Goal: Information Seeking & Learning: Learn about a topic

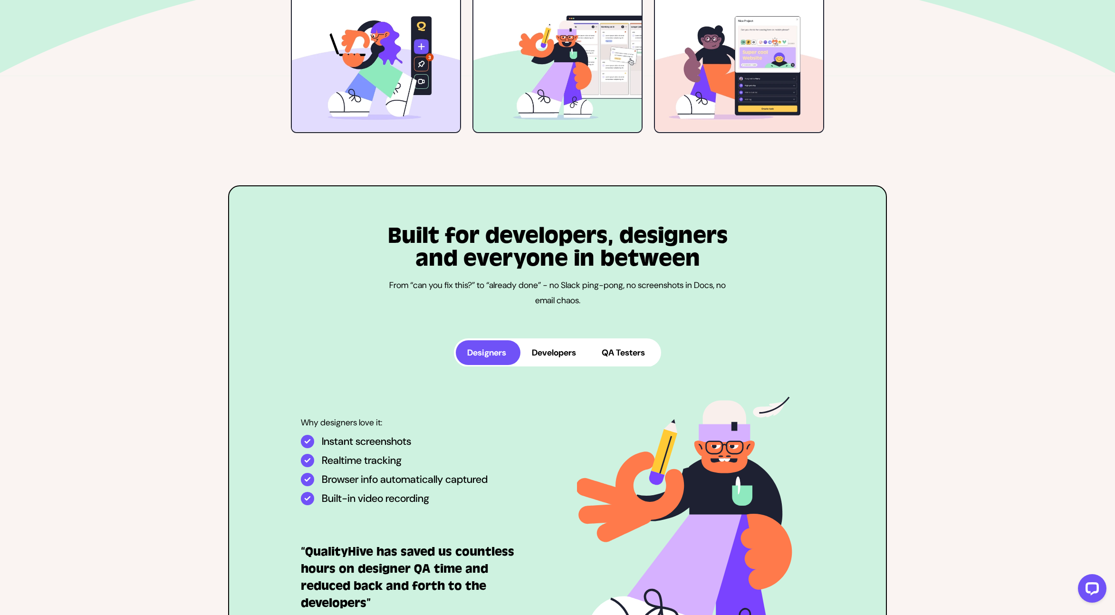
scroll to position [2425, 0]
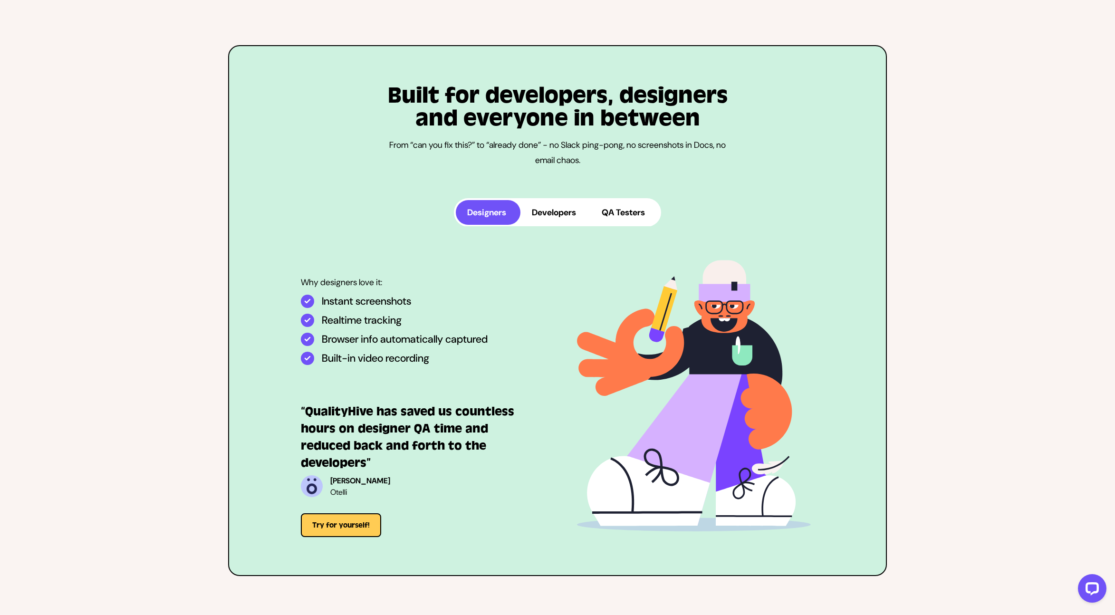
click at [565, 211] on button "Developers" at bounding box center [556, 212] width 70 height 25
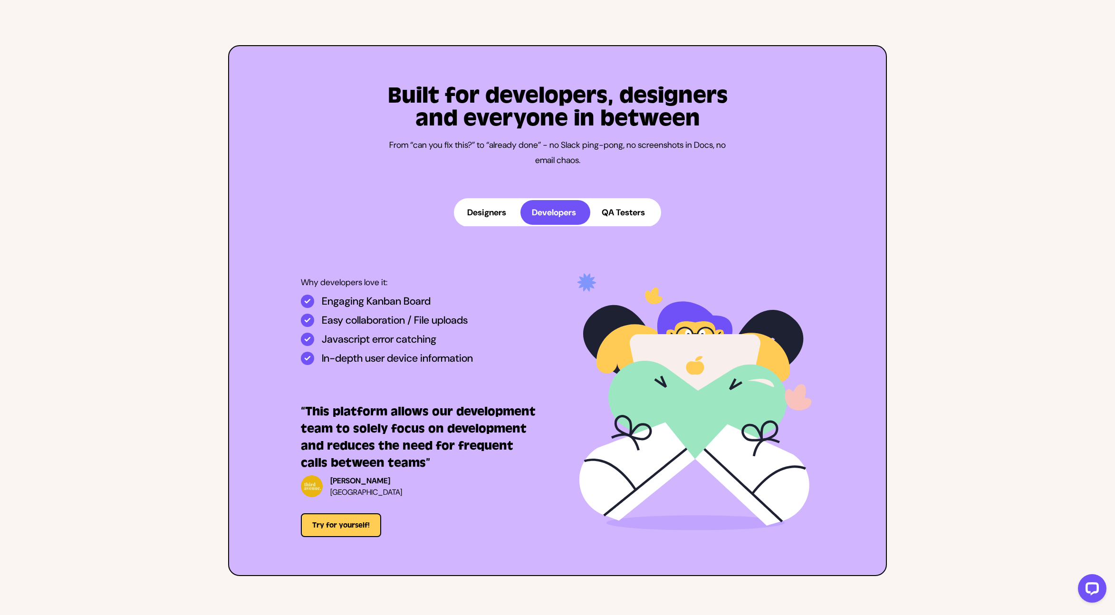
click at [634, 221] on button "QA Testers" at bounding box center [624, 212] width 69 height 25
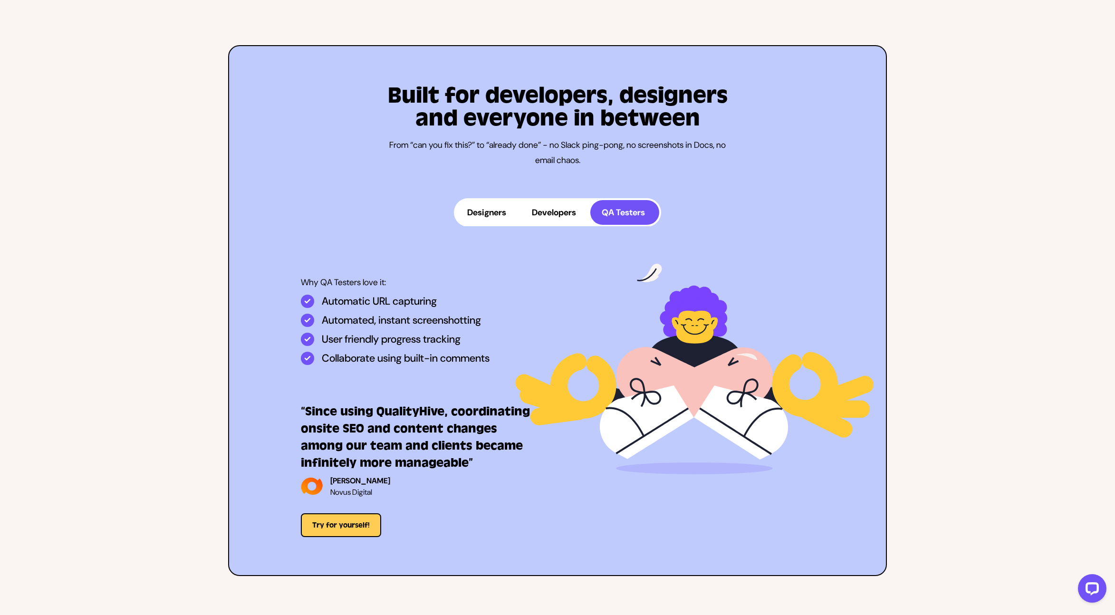
click at [479, 218] on button "Designers" at bounding box center [488, 212] width 65 height 25
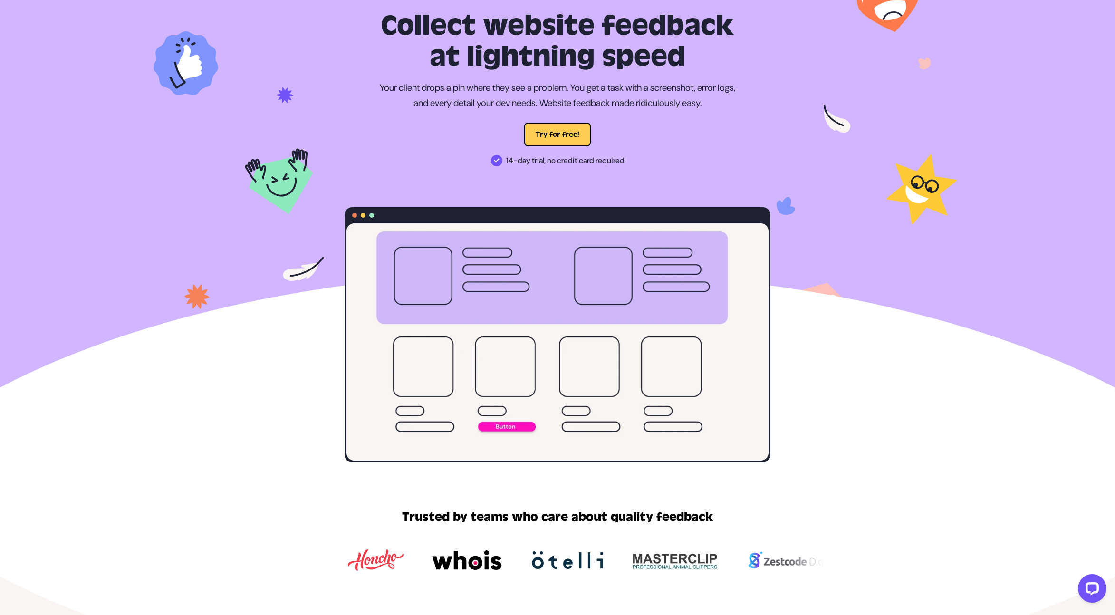
scroll to position [0, 0]
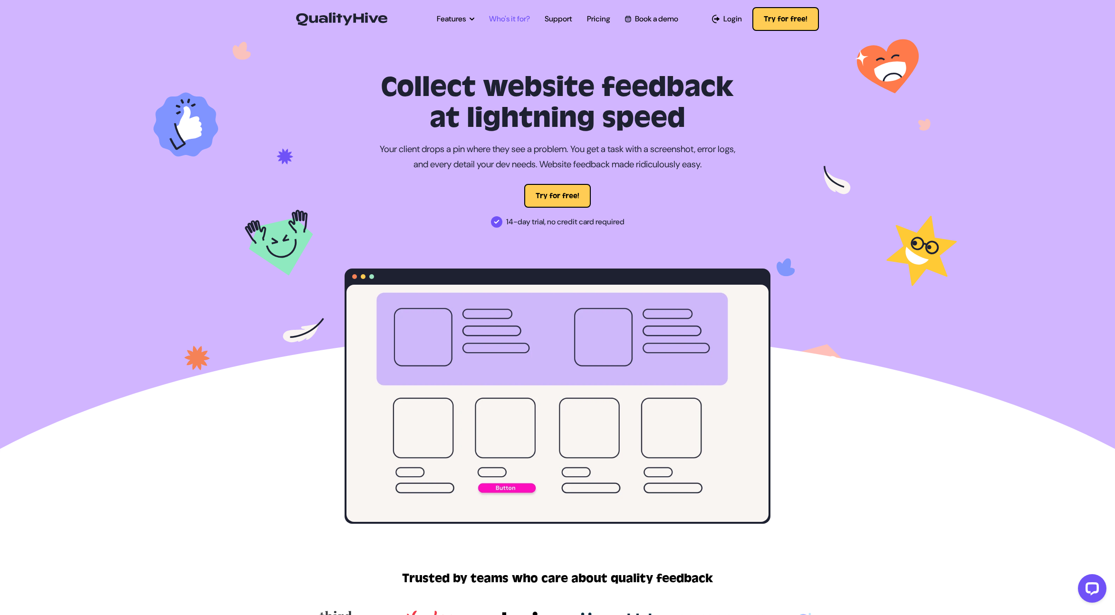
click at [513, 21] on link "Who's it for?" at bounding box center [509, 18] width 41 height 11
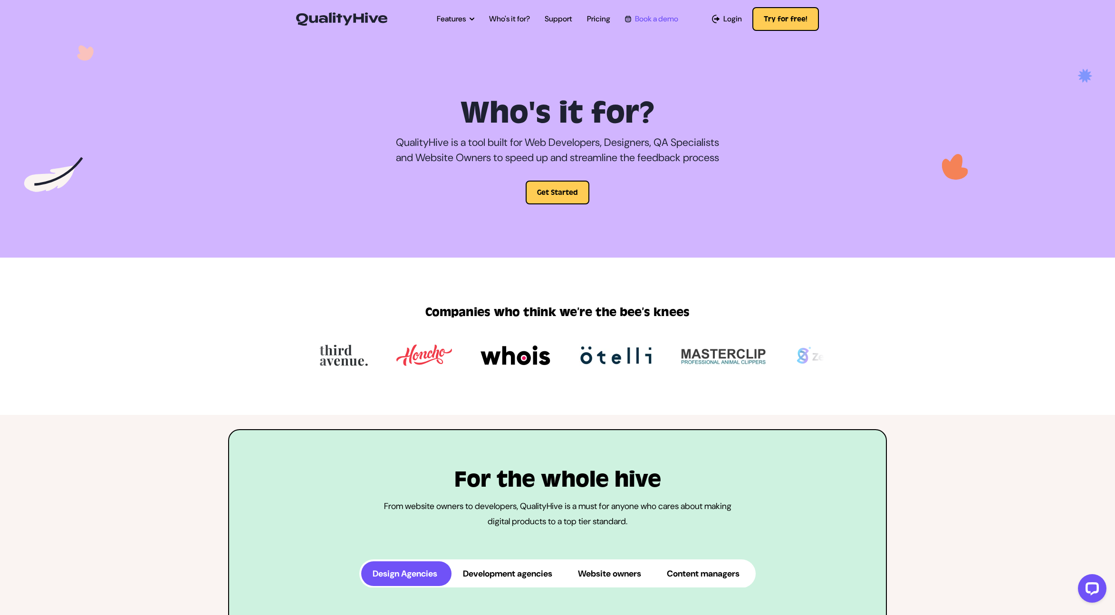
click at [651, 20] on link "Book a demo" at bounding box center [651, 18] width 53 height 11
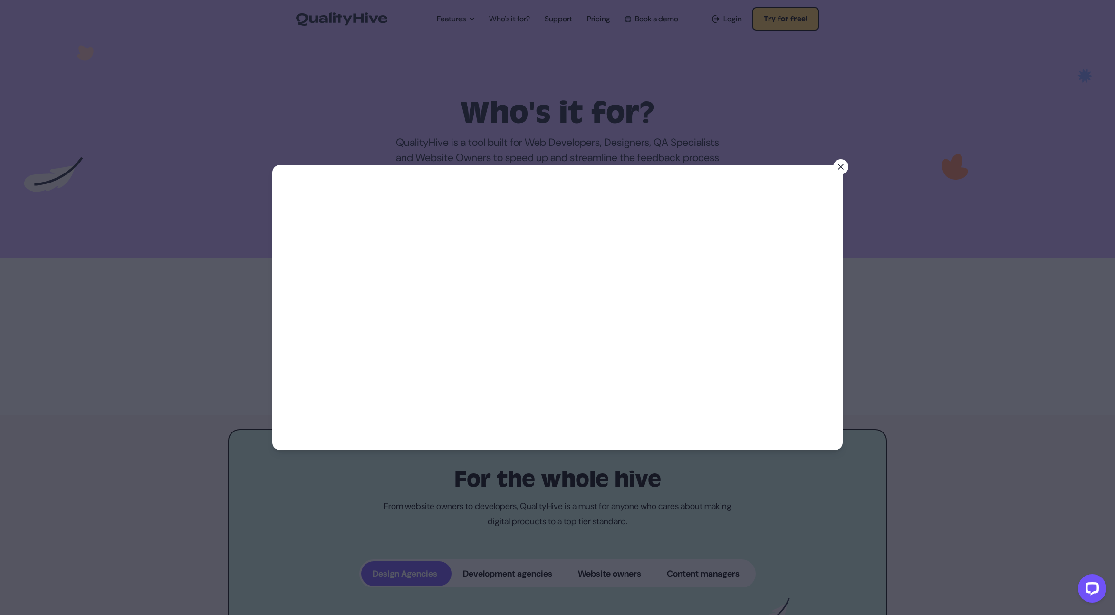
click at [841, 172] on button at bounding box center [840, 166] width 15 height 15
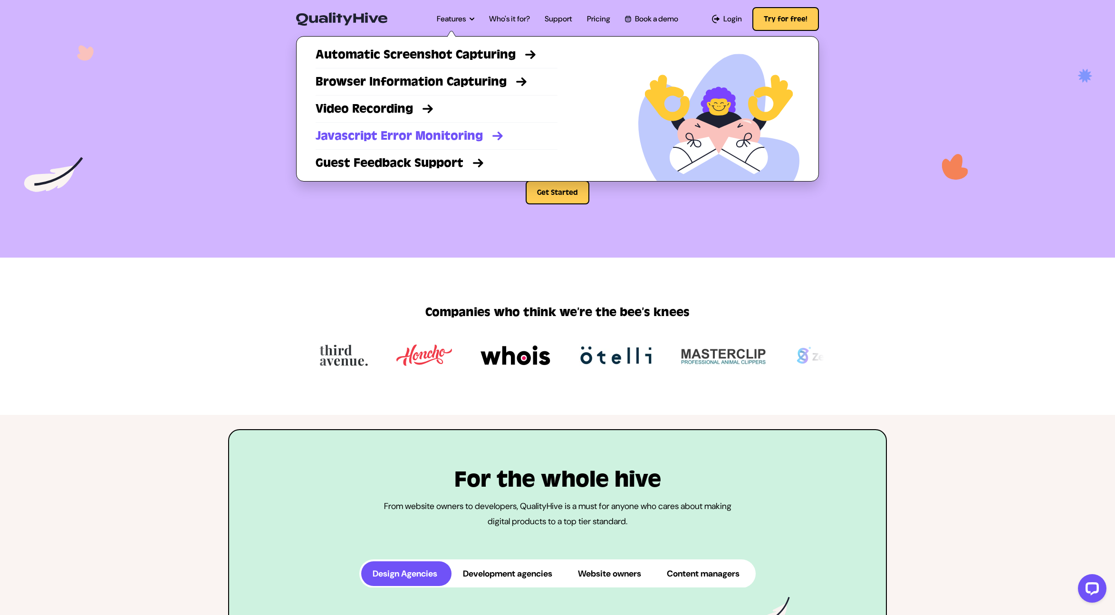
click at [481, 135] on link "Javascript Error Monitoring" at bounding box center [437, 135] width 242 height 17
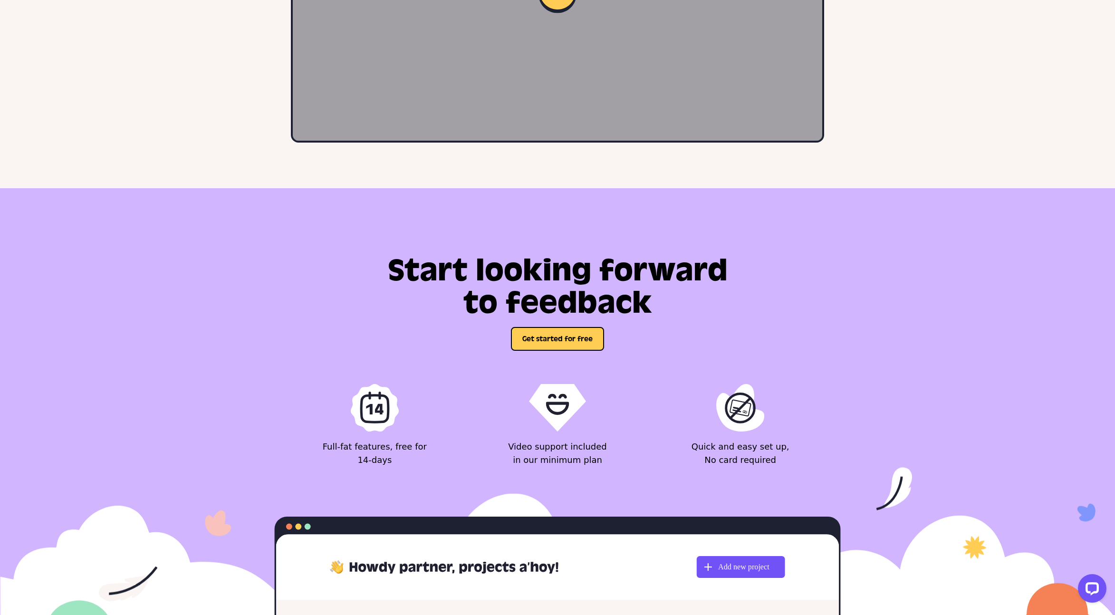
scroll to position [2031, 0]
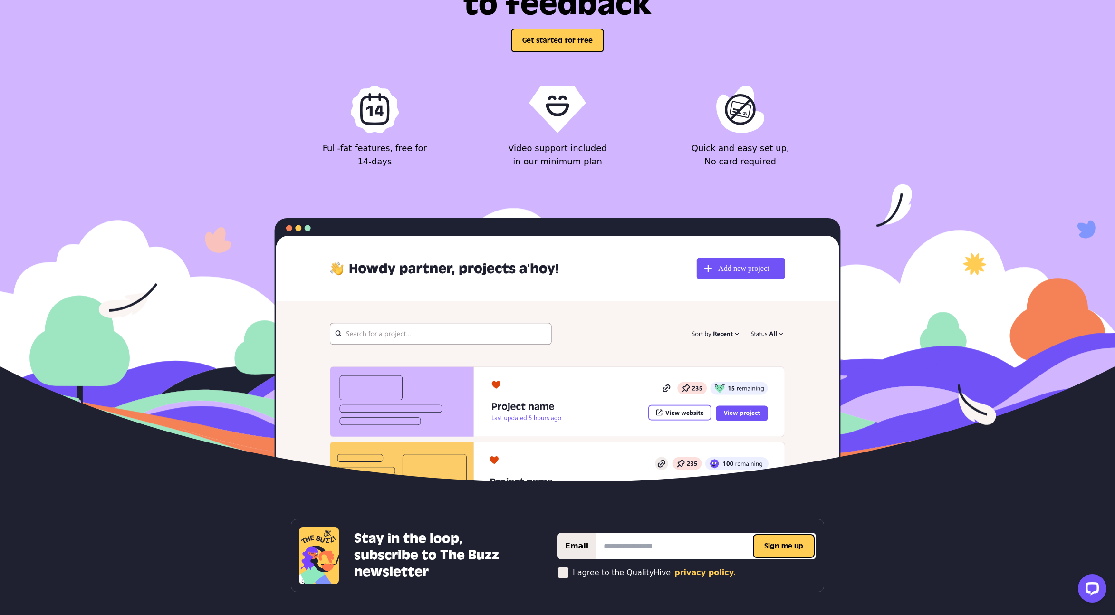
drag, startPoint x: 643, startPoint y: 265, endPoint x: 644, endPoint y: 256, distance: 9.6
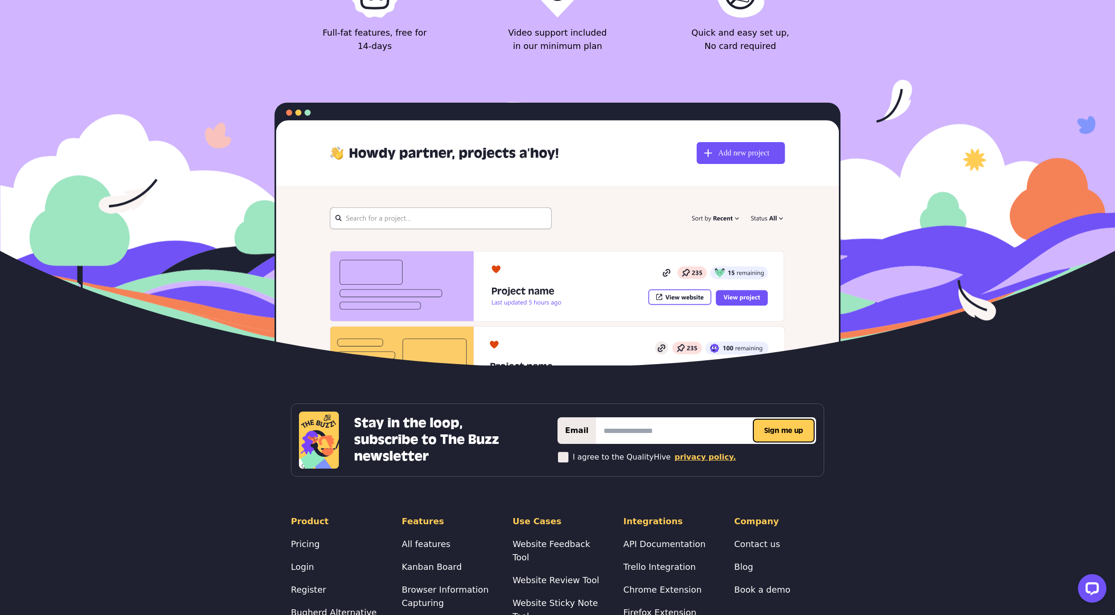
scroll to position [2291, 0]
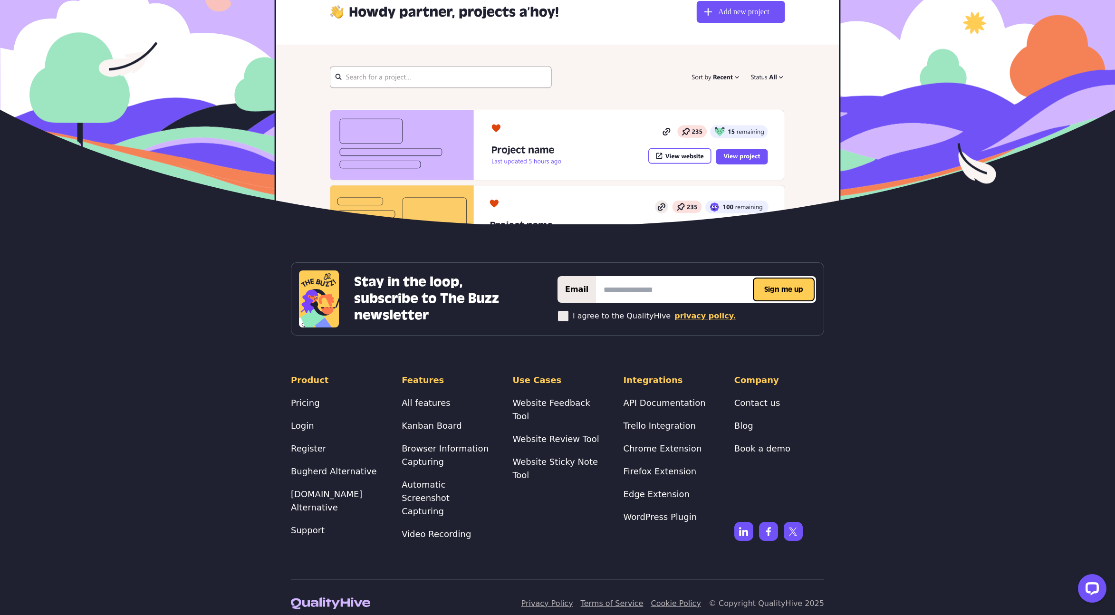
click at [450, 411] on ul "All features Kanban Board Browser Information Capturing Automatic Screenshot Ca…" at bounding box center [447, 468] width 90 height 145
click at [441, 405] on link "All features" at bounding box center [426, 403] width 48 height 10
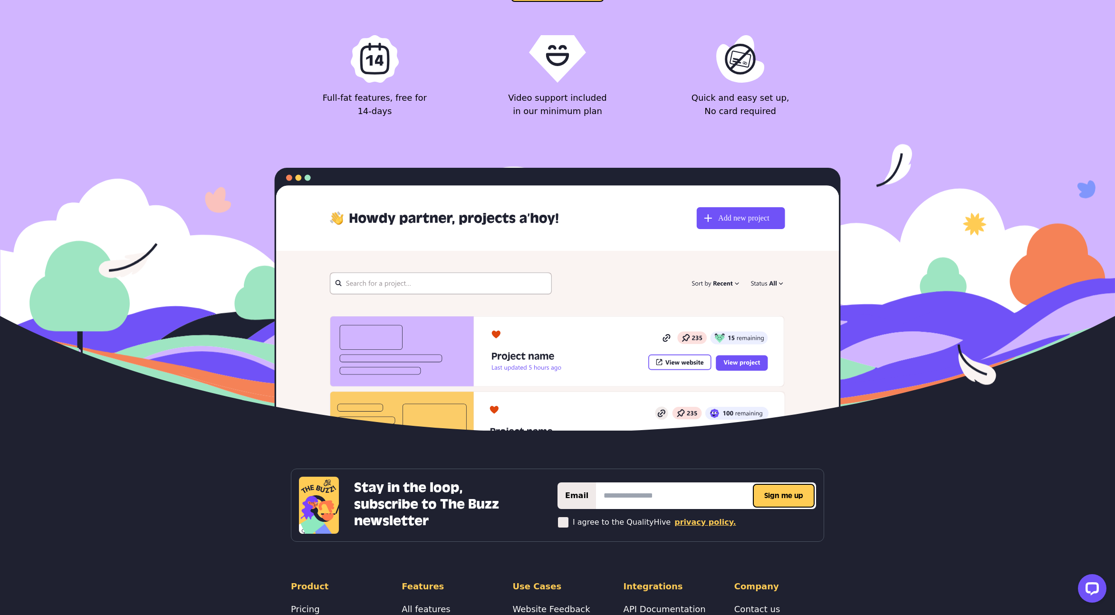
scroll to position [3916, 0]
